Goal: Information Seeking & Learning: Learn about a topic

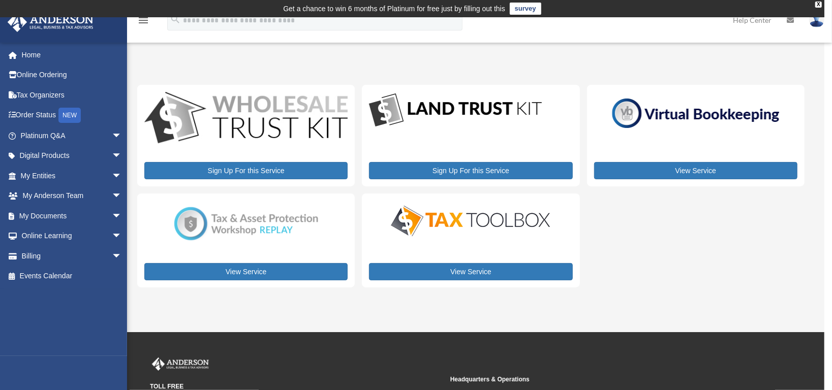
click at [507, 234] on img at bounding box center [471, 221] width 178 height 36
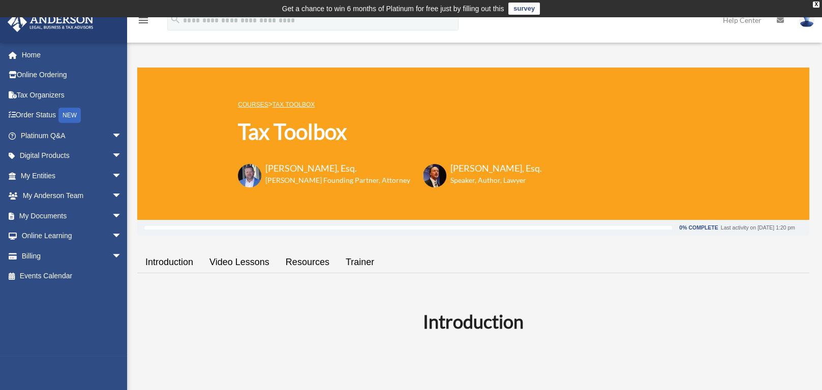
click at [357, 261] on link "Trainer" at bounding box center [359, 262] width 45 height 29
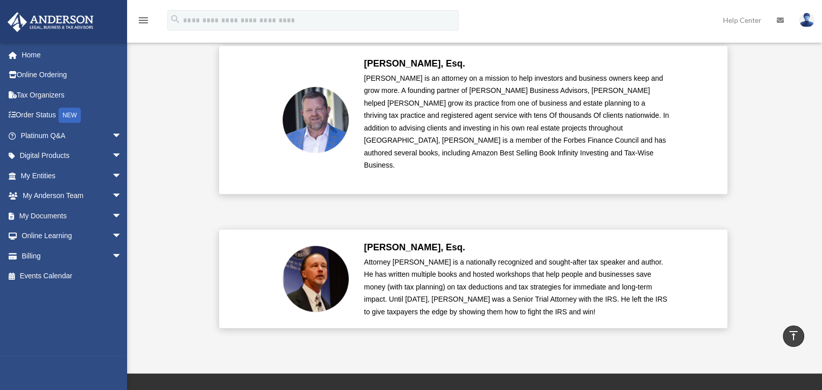
click at [144, 19] on icon "menu" at bounding box center [143, 20] width 12 height 12
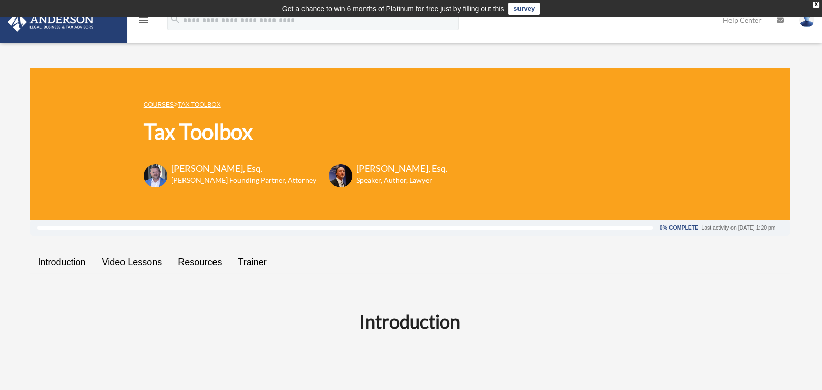
click at [194, 262] on link "Resources" at bounding box center [200, 262] width 60 height 29
click at [197, 262] on link "Resources" at bounding box center [200, 262] width 60 height 29
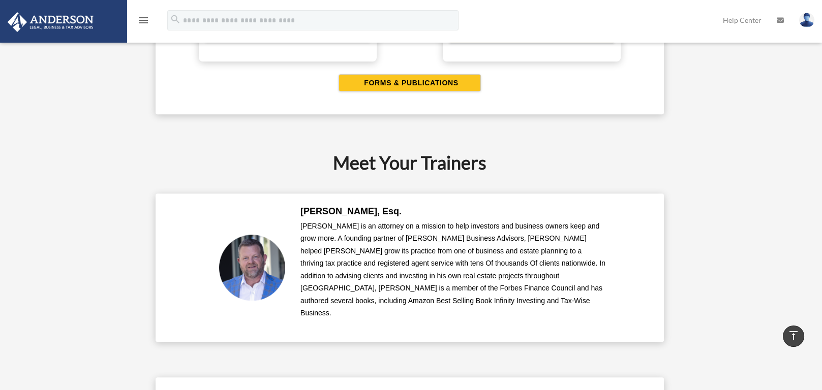
scroll to position [2096, 0]
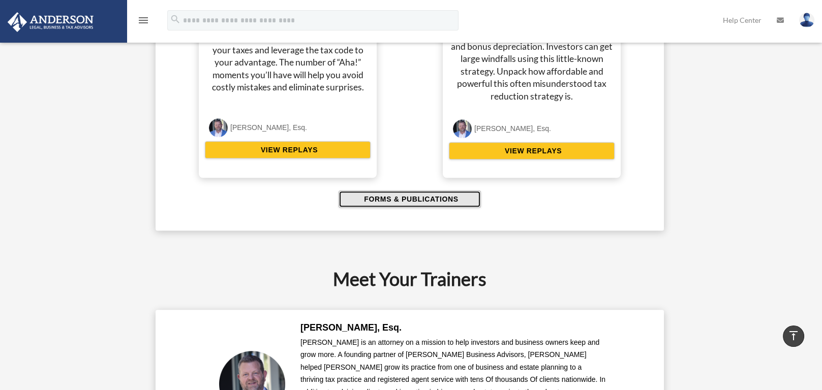
click at [407, 194] on span "FORMS & PUBLICATIONS" at bounding box center [409, 199] width 97 height 10
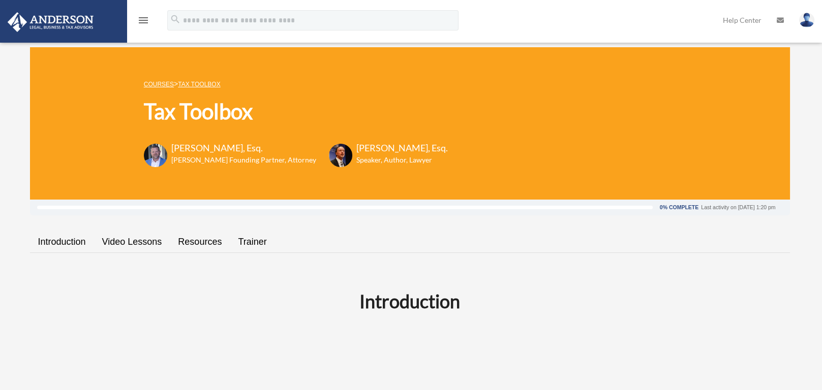
scroll to position [0, 0]
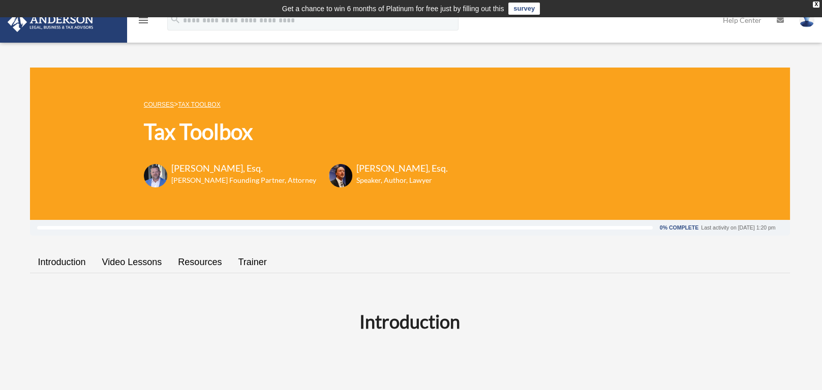
click at [125, 263] on link "Video Lessons" at bounding box center [132, 262] width 76 height 29
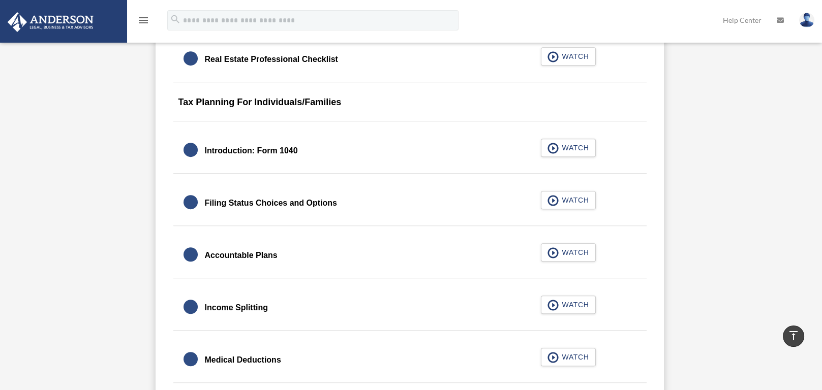
scroll to position [1513, 0]
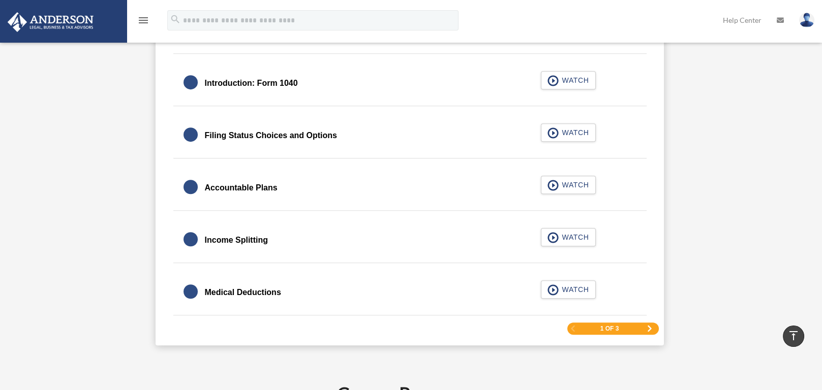
click at [648, 327] on span "Next Page" at bounding box center [649, 329] width 6 height 6
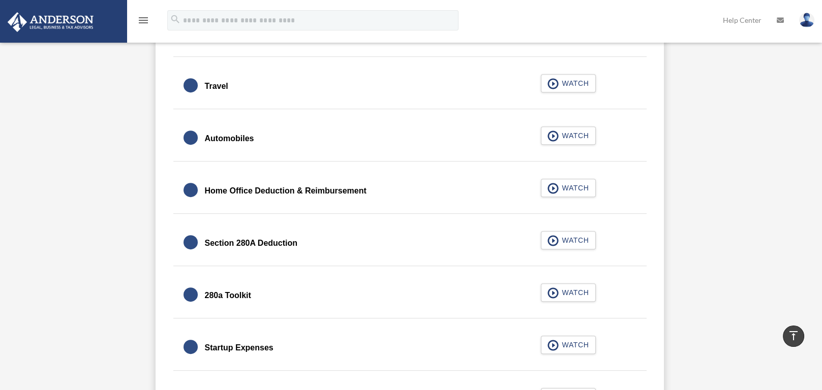
scroll to position [1126, 0]
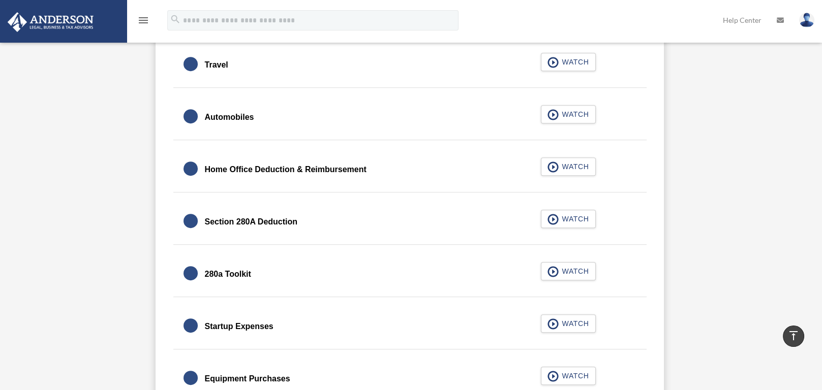
click at [359, 169] on div "Home Office Deduction & Reimbursement" at bounding box center [286, 170] width 162 height 14
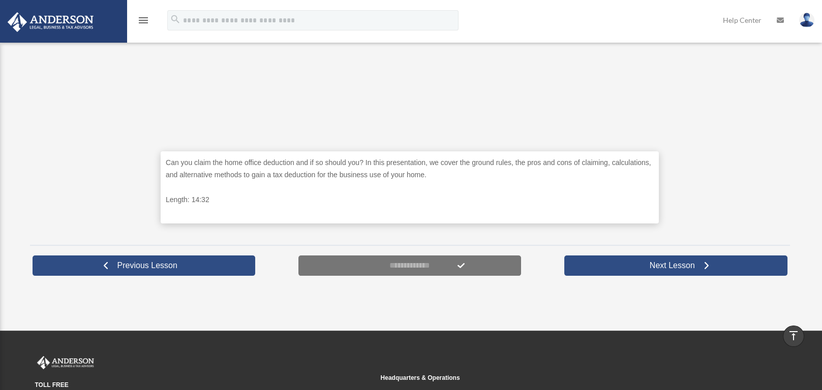
scroll to position [271, 0]
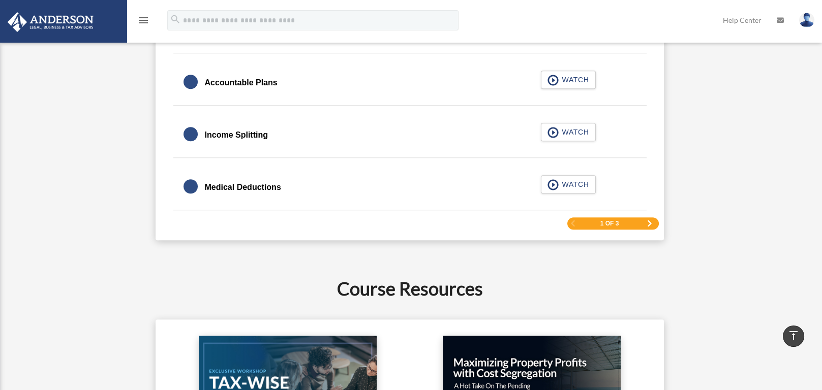
scroll to position [1685, 0]
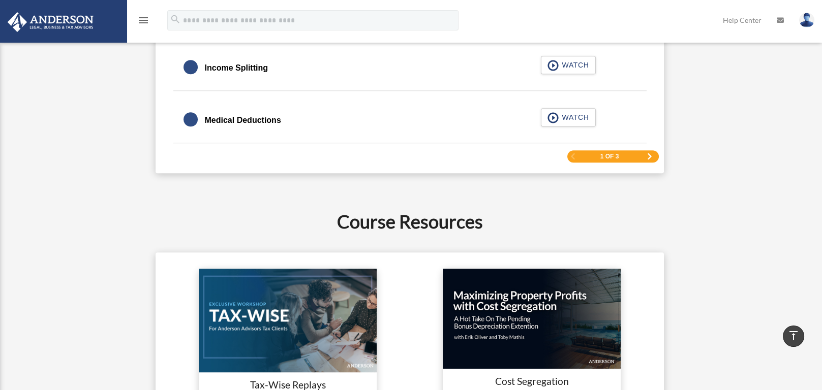
click at [648, 154] on span "Next Page" at bounding box center [649, 156] width 6 height 6
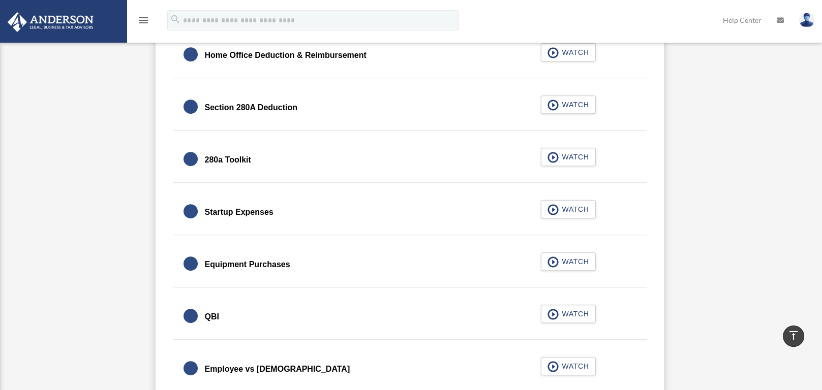
scroll to position [1261, 0]
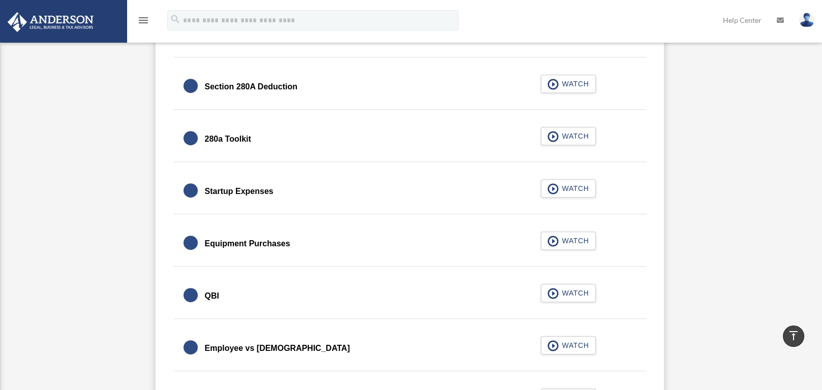
click at [262, 241] on div "Equipment Purchases" at bounding box center [247, 244] width 85 height 14
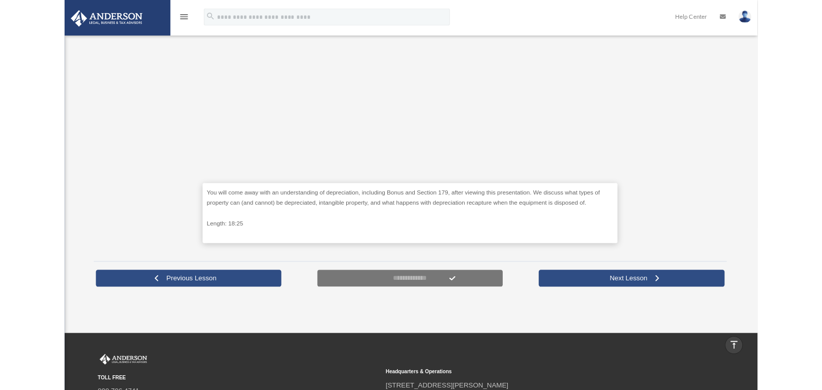
scroll to position [346, 0]
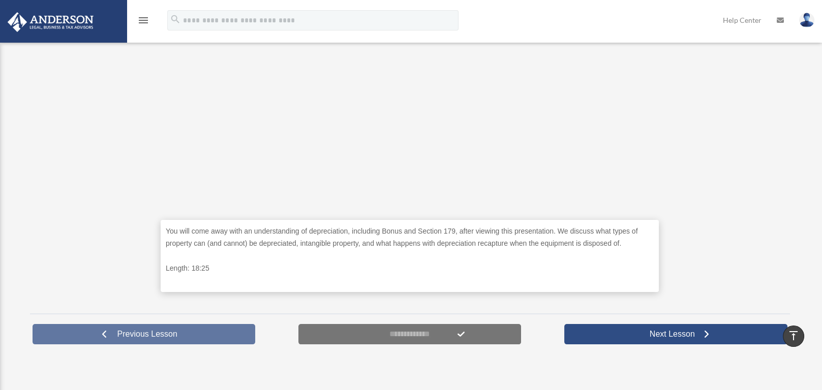
click at [162, 334] on span "Previous Lesson" at bounding box center [147, 334] width 76 height 10
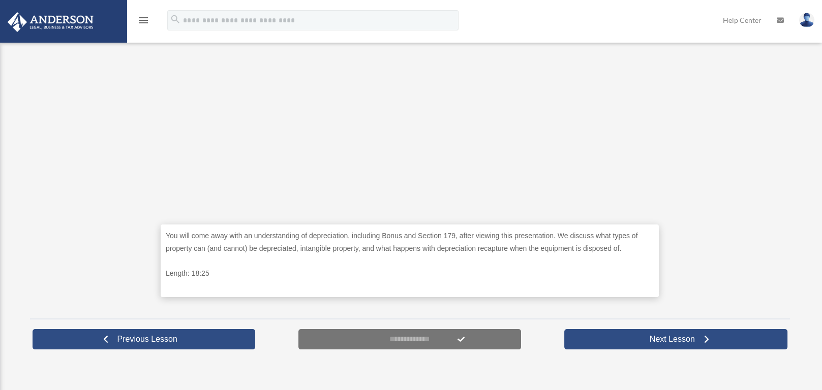
scroll to position [346, 0]
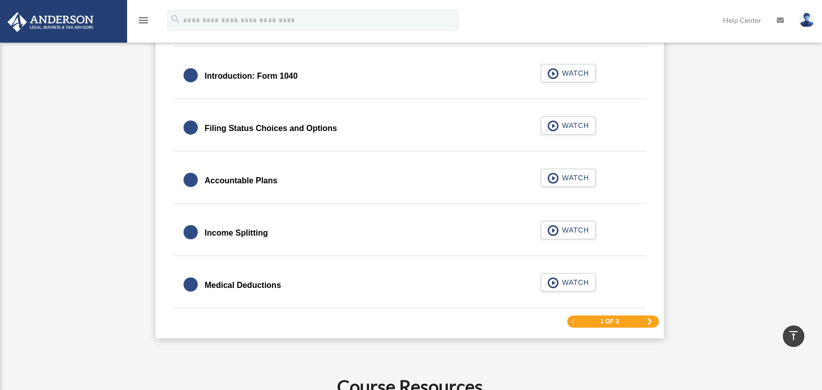
scroll to position [1549, 0]
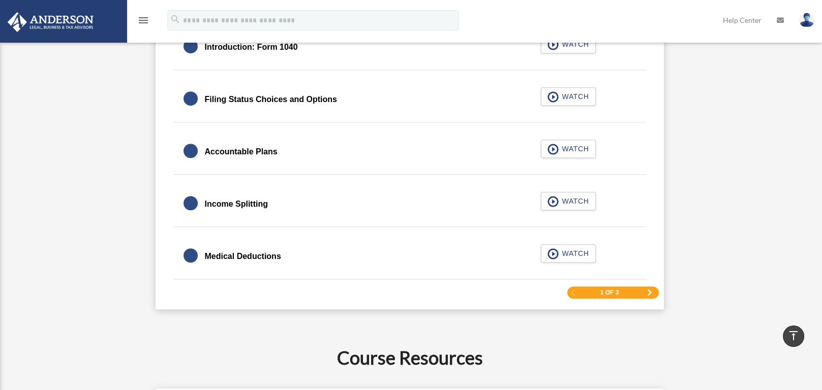
click at [271, 152] on div "Accountable Plans" at bounding box center [241, 152] width 73 height 14
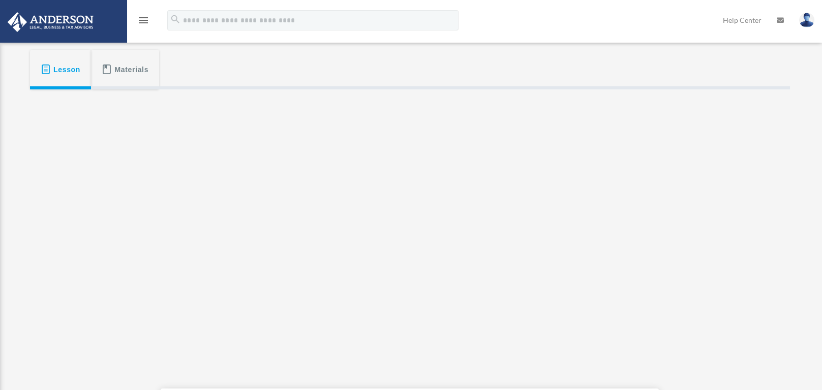
scroll to position [207, 0]
